Goal: Navigation & Orientation: Find specific page/section

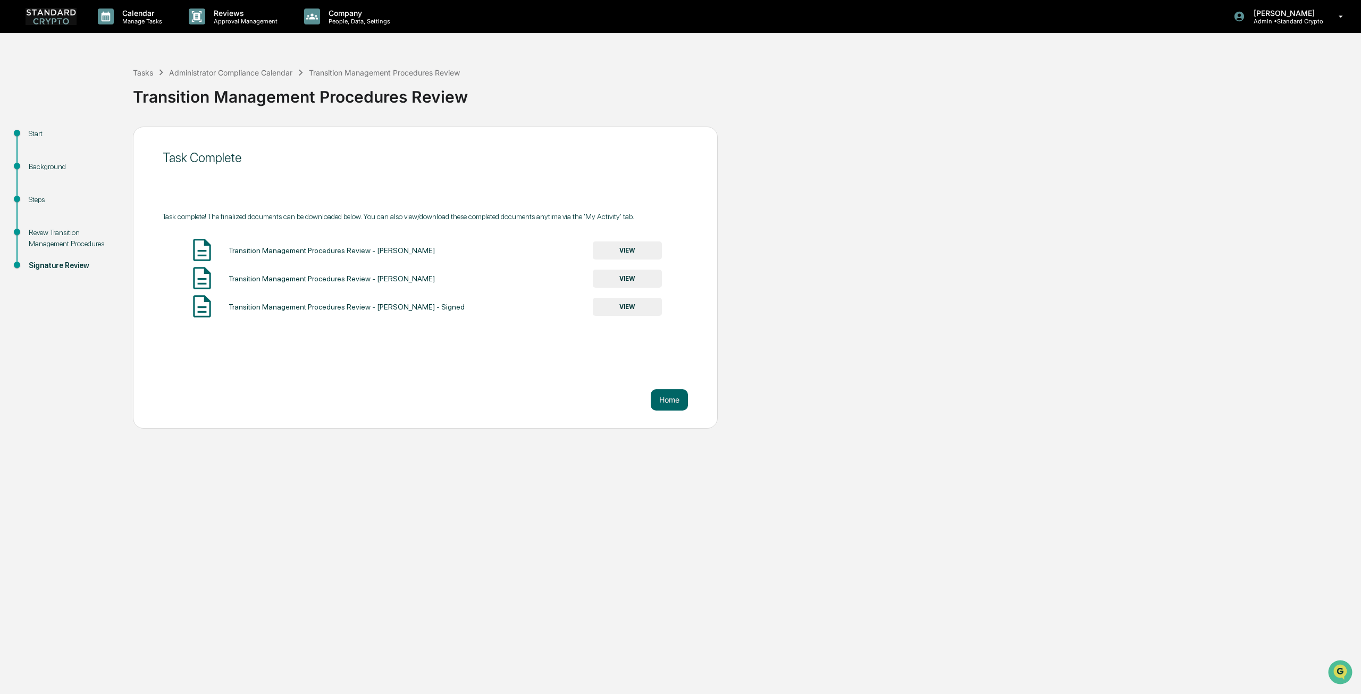
click at [79, 13] on link at bounding box center [58, 16] width 64 height 33
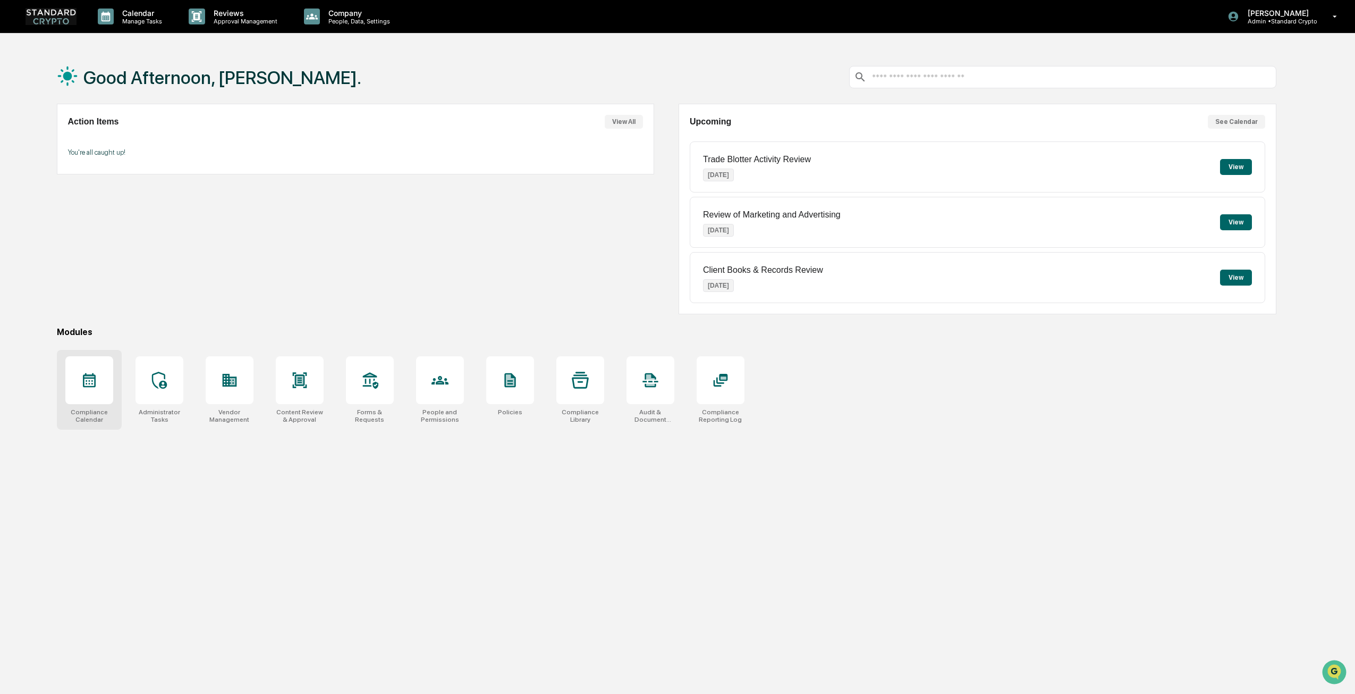
click at [98, 383] on div at bounding box center [89, 380] width 48 height 48
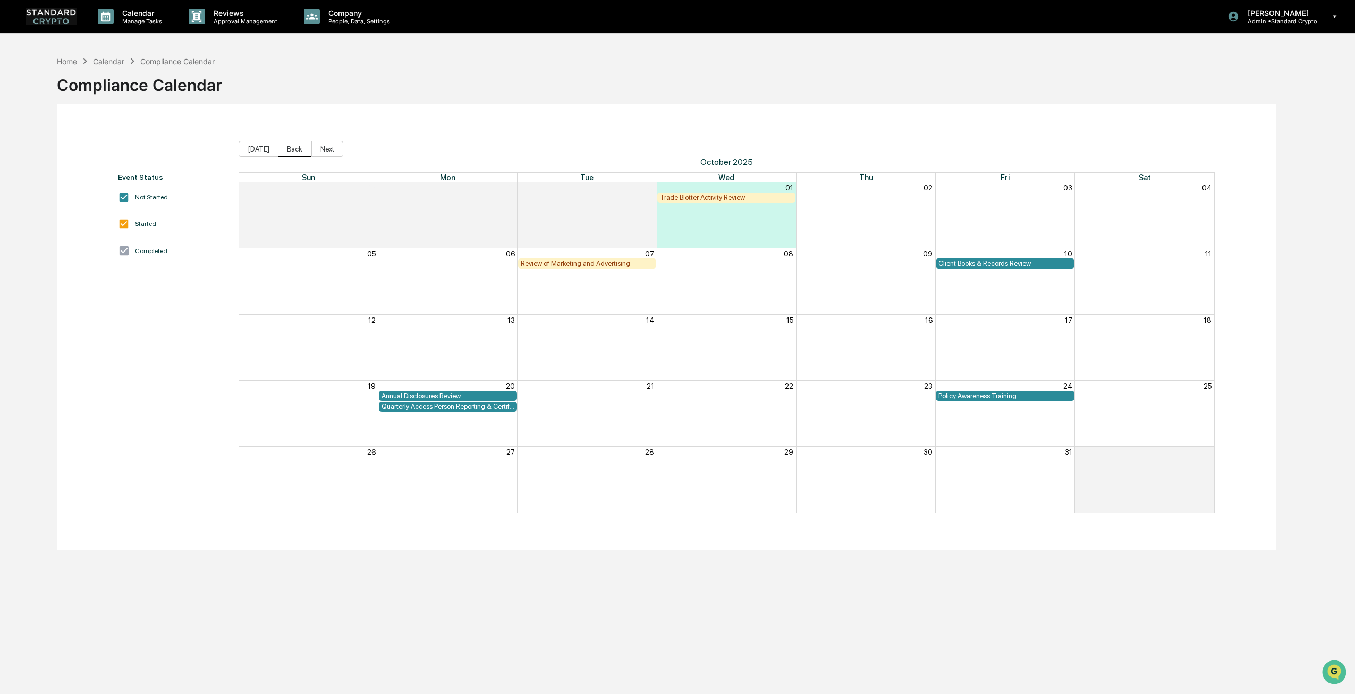
click at [284, 145] on button "Back" at bounding box center [294, 149] width 33 height 16
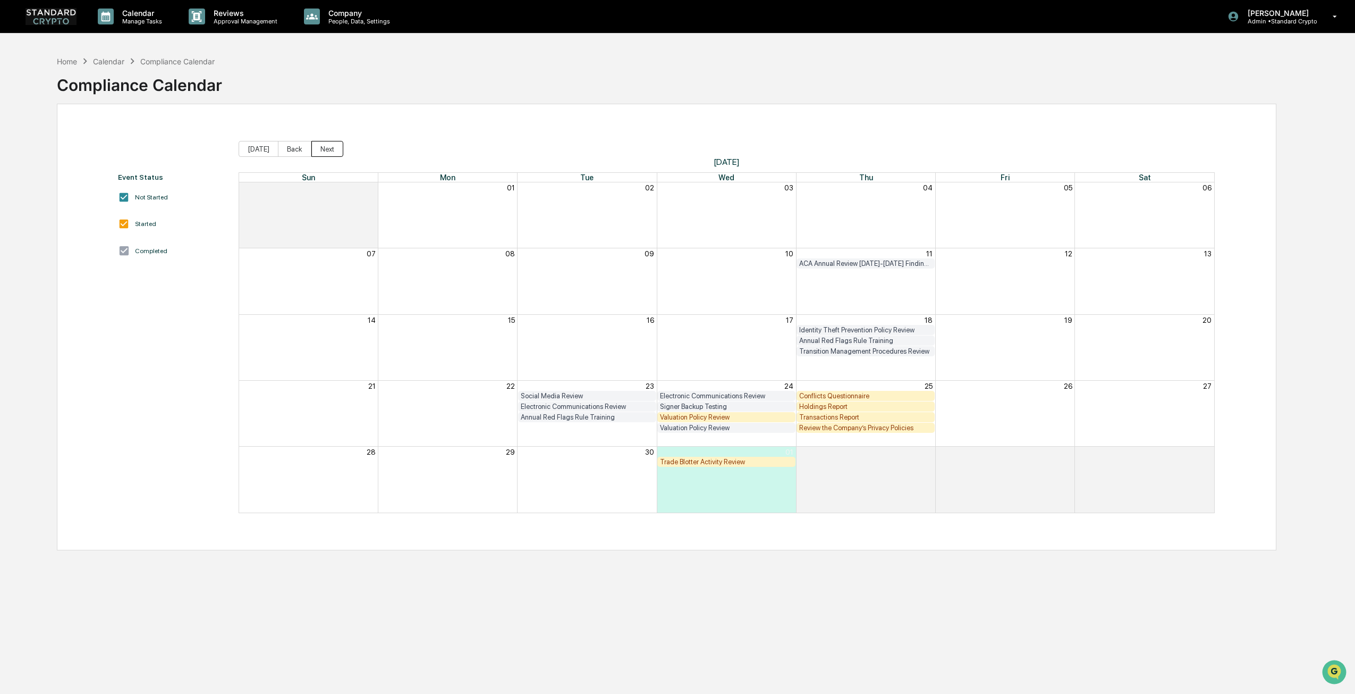
click at [336, 144] on button "Next" at bounding box center [327, 149] width 32 height 16
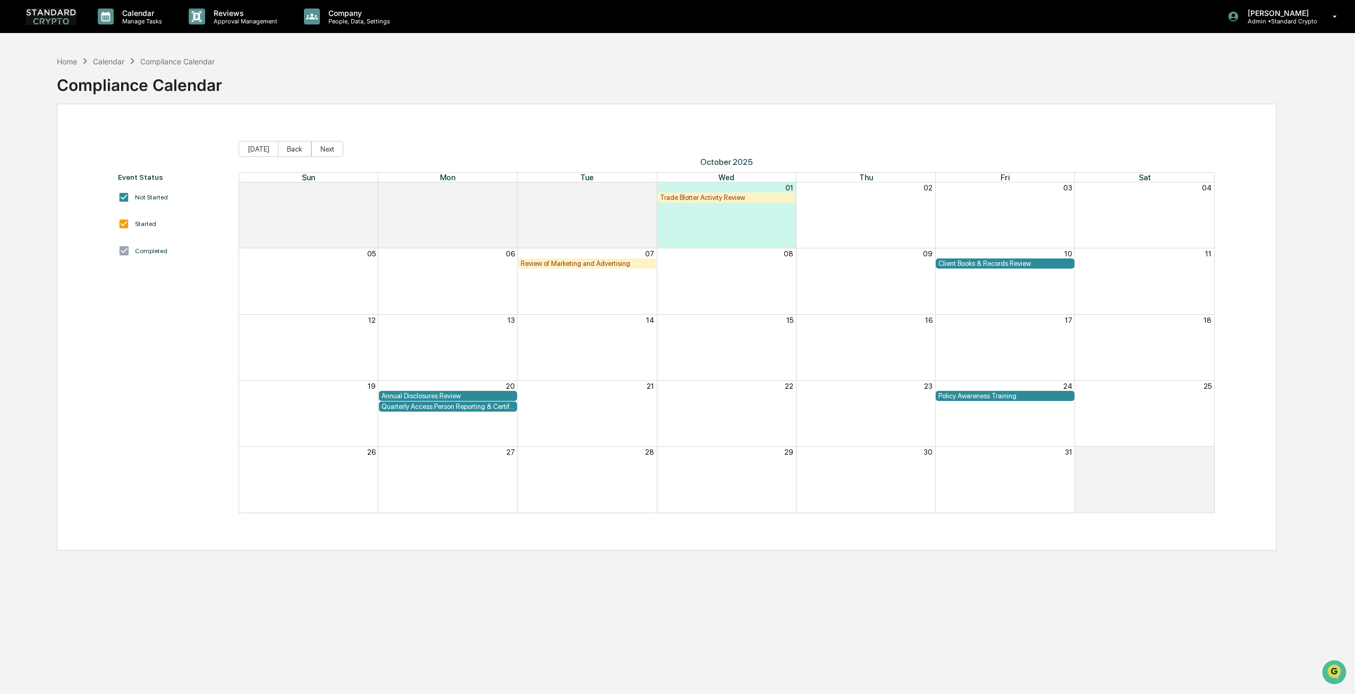
click at [967, 397] on div "Policy Awareness Training" at bounding box center [1005, 396] width 133 height 8
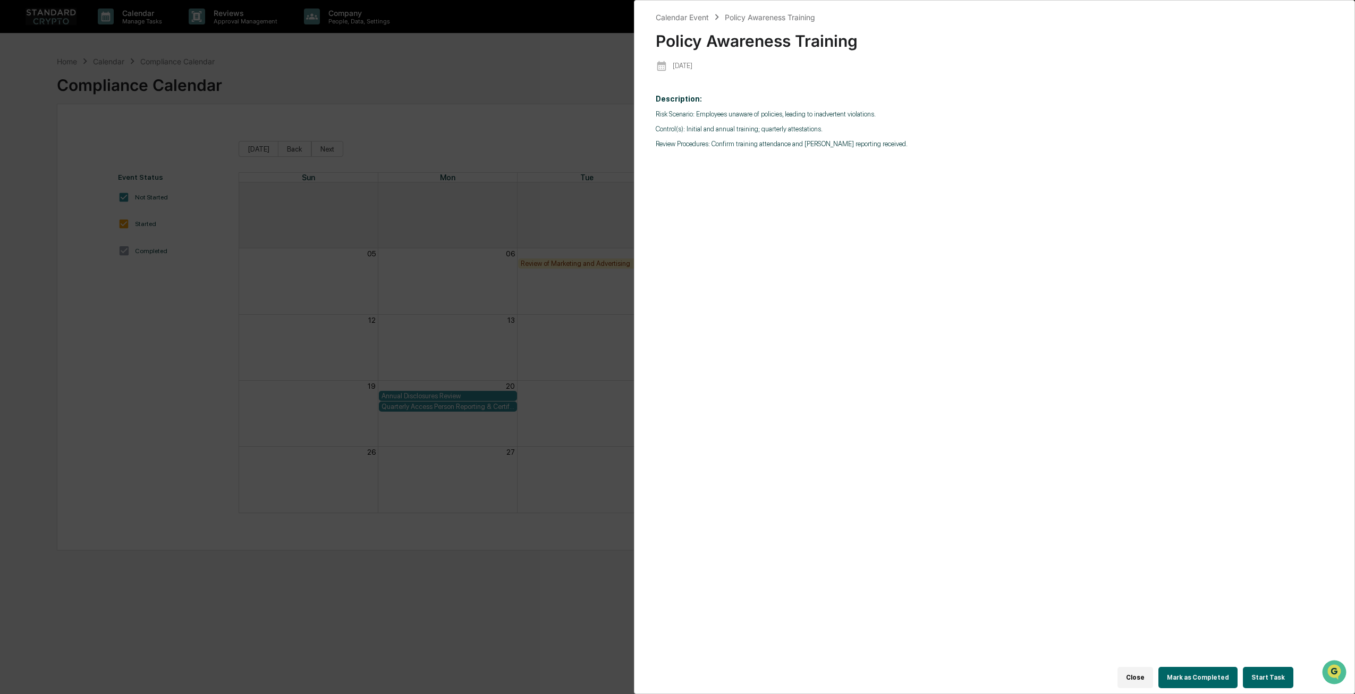
click at [571, 362] on div "Calendar Event Policy Awareness Training Policy Awareness Training 2025-10-24 D…" at bounding box center [677, 347] width 1355 height 694
